Goal: Register for event/course

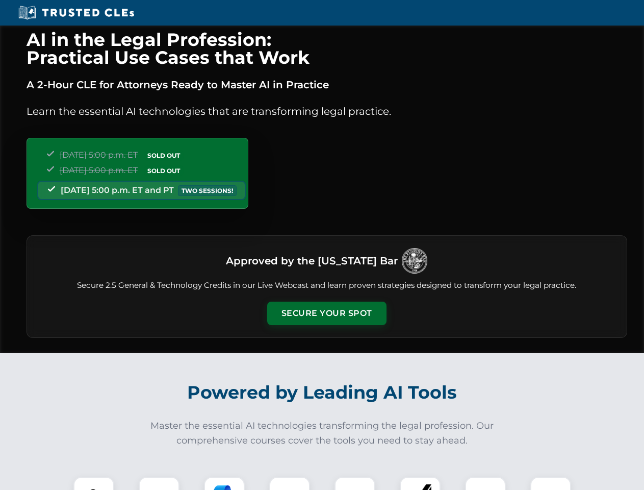
click at [326, 313] on button "Secure Your Spot" at bounding box center [326, 312] width 119 height 23
click at [94, 483] on img at bounding box center [94, 497] width 30 height 30
click at [159, 483] on div at bounding box center [159, 496] width 41 height 41
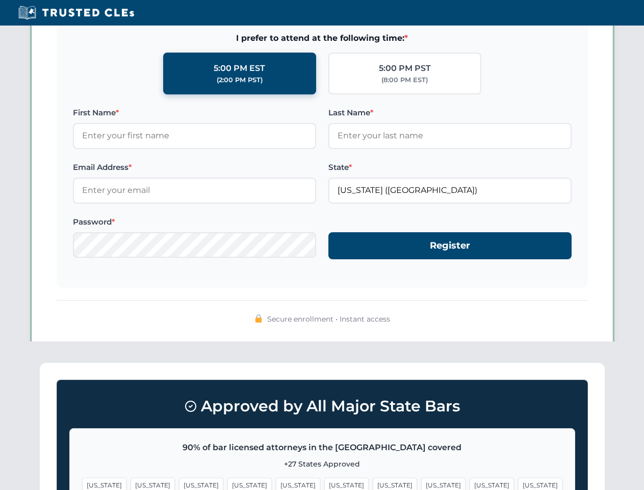
click at [470, 483] on span "[US_STATE]" at bounding box center [492, 484] width 44 height 15
